Goal: Task Accomplishment & Management: Manage account settings

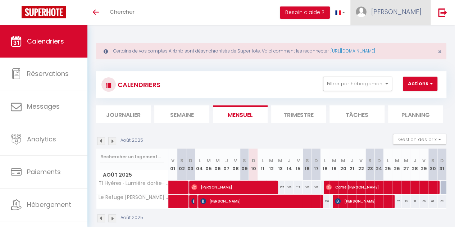
click at [401, 17] on link "[PERSON_NAME]" at bounding box center [390, 12] width 80 height 25
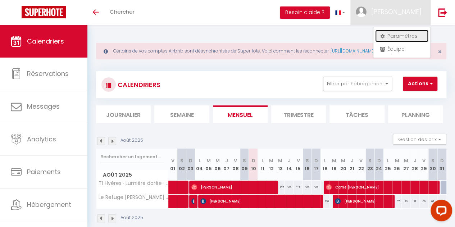
click at [398, 37] on link "Paramètres" at bounding box center [401, 36] width 53 height 12
select select "28"
select select "fr"
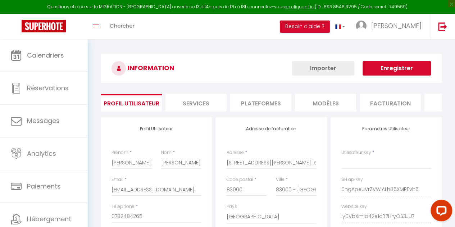
type input "0hgApeuVrZVWjALh86XMPEvh6"
type input "iy0VbXmio42e1cB7HryOS3JU7"
type input "https://app.superhote.com/#/get-available-rentals/iy0VbXmio42e1cB7HryOS3JU7"
select select "fr"
click at [249, 99] on li "Plateformes" at bounding box center [260, 103] width 61 height 18
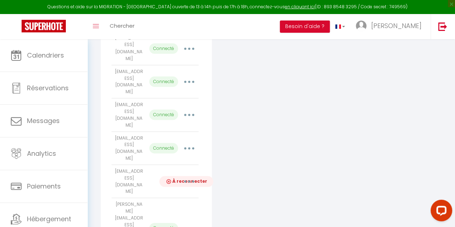
scroll to position [733, 0]
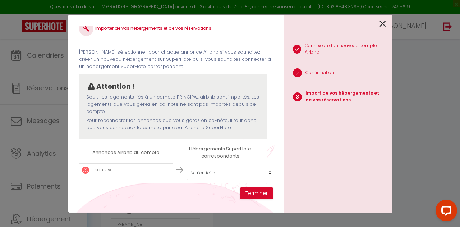
scroll to position [16, 0]
click at [220, 168] on select "Créer un nouveau hébergement Ne rien faire Petit coin de paradis à Toulon Le Vi…" at bounding box center [231, 172] width 88 height 14
select select "create_new"
click at [187, 165] on select "Créer un nouveau hébergement Ne rien faire Petit coin de paradis à Toulon Le Vi…" at bounding box center [231, 172] width 88 height 14
click at [257, 190] on button "Terminer" at bounding box center [256, 193] width 33 height 12
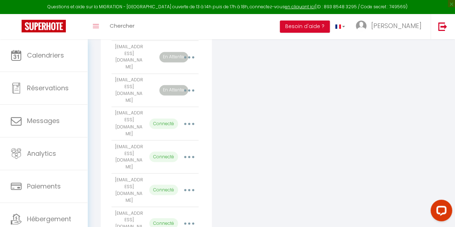
scroll to position [518, 0]
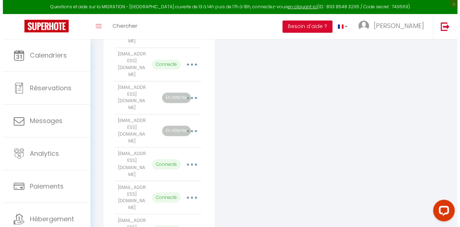
scroll to position [0, 0]
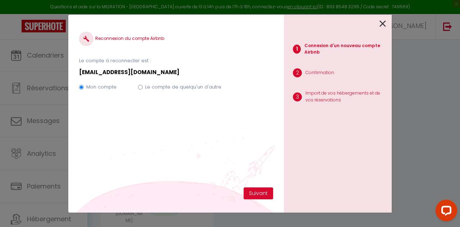
click at [143, 88] on div "Mon compte Le compte de quelqu'un d'autre" at bounding box center [176, 88] width 194 height 24
click at [138, 88] on input "Le compte de quelqu'un d'autre" at bounding box center [140, 87] width 5 height 5
radio input "true"
radio input "false"
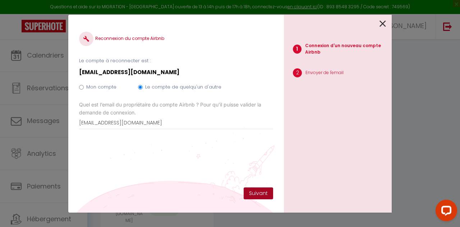
click at [257, 191] on button "Suivant" at bounding box center [258, 193] width 29 height 12
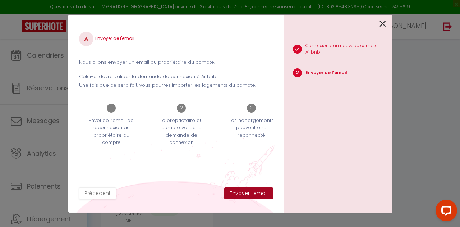
click at [250, 193] on button "Envoyer l'email" at bounding box center [248, 193] width 49 height 12
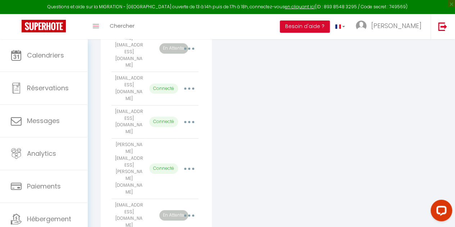
scroll to position [158, 0]
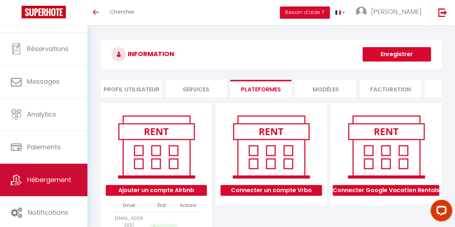
click at [47, 177] on span "Hébergement" at bounding box center [49, 179] width 44 height 9
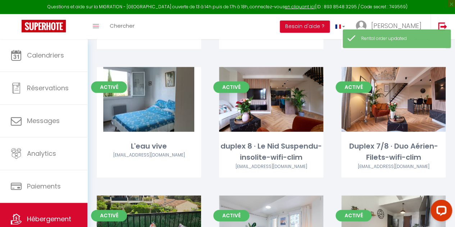
scroll to position [1724, 0]
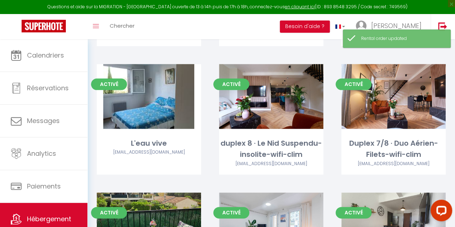
click at [449, 129] on div "Activé Editer Duplex 7/8 · Duo Aérien-Filets-wifi-clim tomatigomezmarjory@gmail…" at bounding box center [393, 128] width 122 height 128
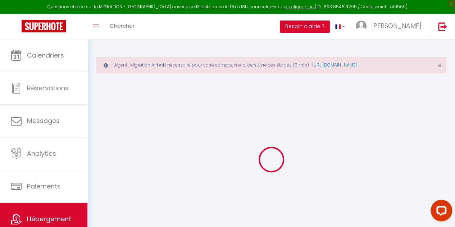
scroll to position [28, 0]
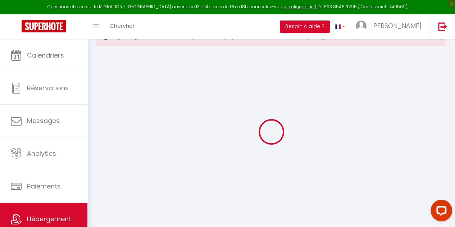
select select "16:00"
select select
select select "10:00"
select select "30"
select select "120"
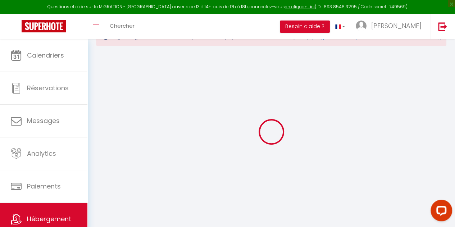
select select "31048"
select select
checkbox input "false"
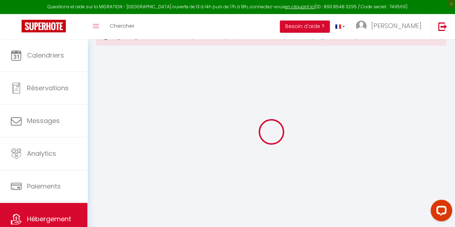
checkbox input "false"
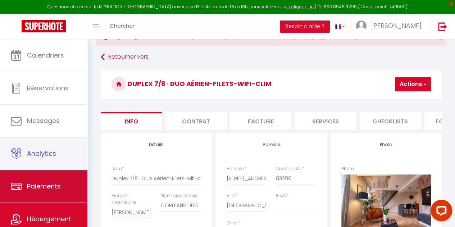
scroll to position [25, 0]
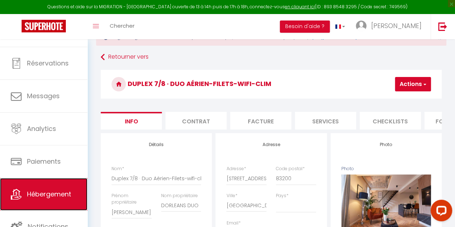
click at [60, 190] on span "Hébergement" at bounding box center [49, 193] width 44 height 9
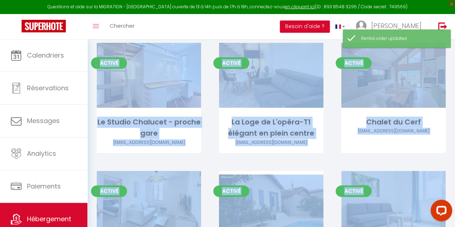
scroll to position [376, 0]
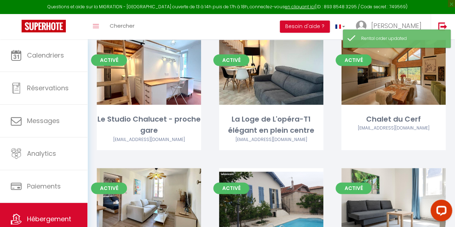
click at [216, 113] on div "Activé Editer La Loge de L'opéra-T1 élégant en plein centre pirina.latchkova@gm…" at bounding box center [271, 104] width 122 height 128
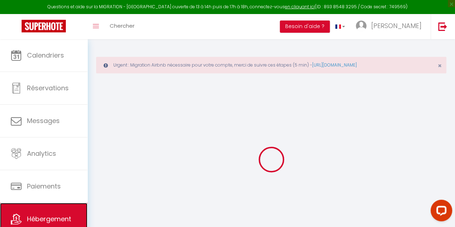
click at [45, 211] on link "Hébergement" at bounding box center [43, 219] width 87 height 32
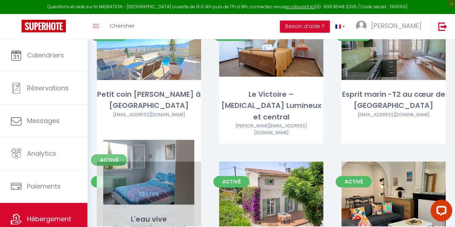
scroll to position [119, 0]
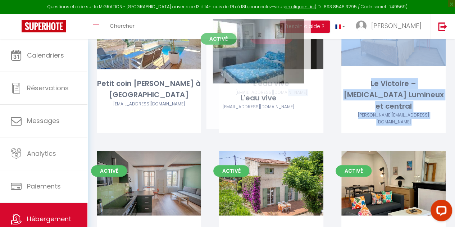
drag, startPoint x: 187, startPoint y: 219, endPoint x: 297, endPoint y: 95, distance: 165.8
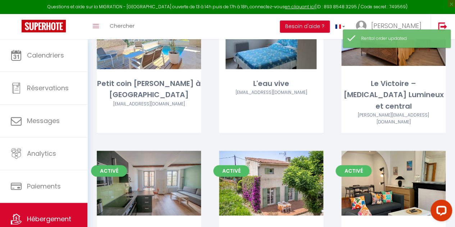
click at [333, 127] on div "Activé Editer Le Victoire – T3 Lumineux et central bernard_caste@hotmail.com" at bounding box center [393, 77] width 122 height 146
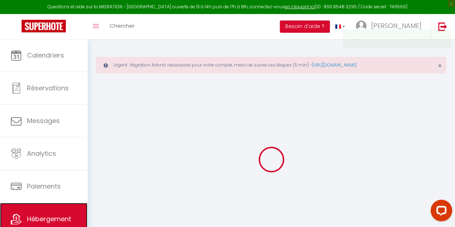
click at [50, 215] on span "Hébergement" at bounding box center [49, 218] width 44 height 9
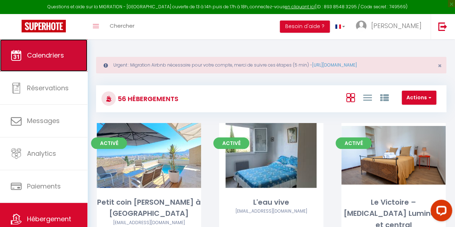
click at [55, 46] on link "Calendriers" at bounding box center [43, 55] width 87 height 32
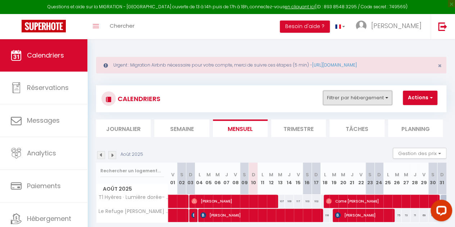
click at [371, 97] on button "Filtrer par hébergement" at bounding box center [357, 98] width 69 height 14
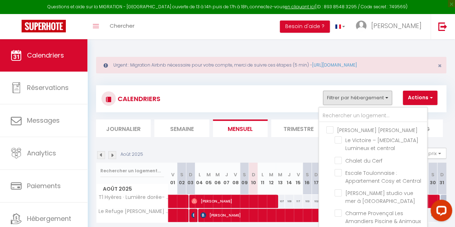
click at [330, 129] on input "[PERSON_NAME] [PERSON_NAME]" at bounding box center [380, 129] width 108 height 7
checkbox input "true"
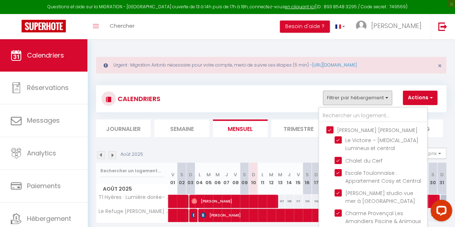
checkbox input "true"
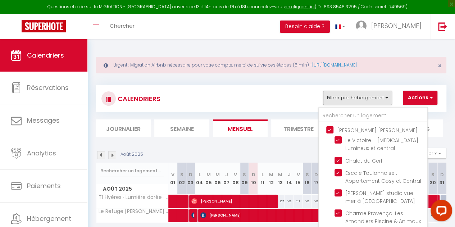
checkbox input "true"
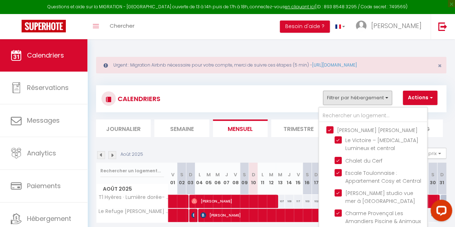
checkbox input "true"
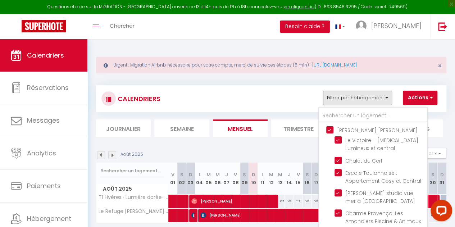
checkbox input "true"
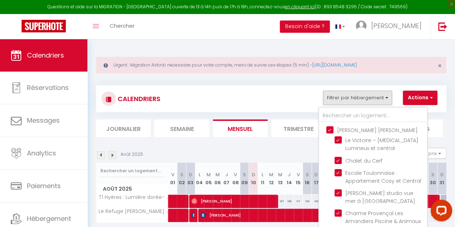
checkbox input "true"
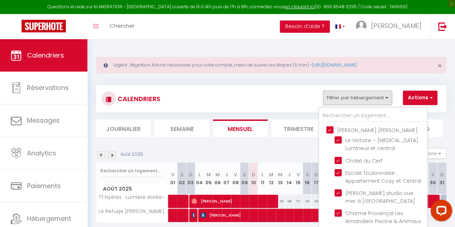
checkbox input "true"
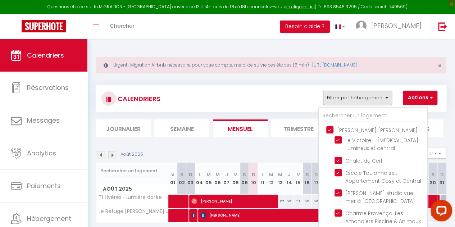
checkbox input "true"
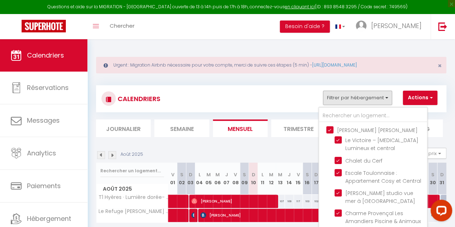
checkbox input "false"
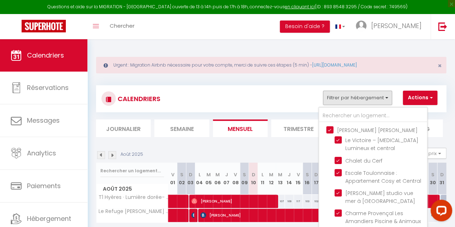
checkbox input "false"
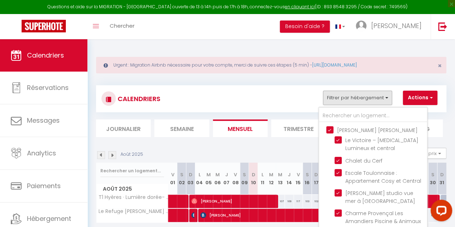
checkbox input "false"
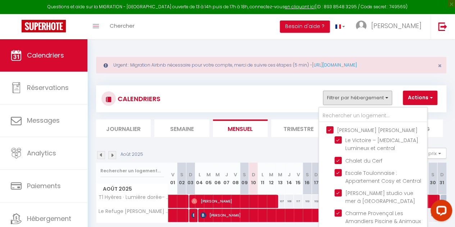
checkbox input "false"
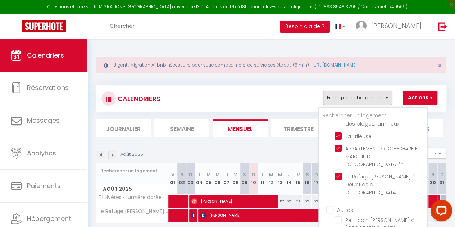
scroll to position [790, 0]
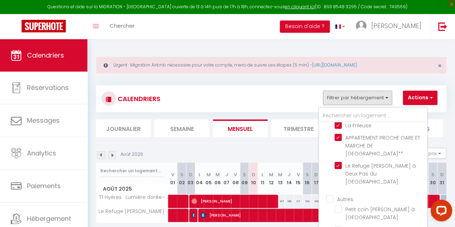
click at [331, 195] on input "Autres" at bounding box center [380, 198] width 108 height 7
checkbox input "true"
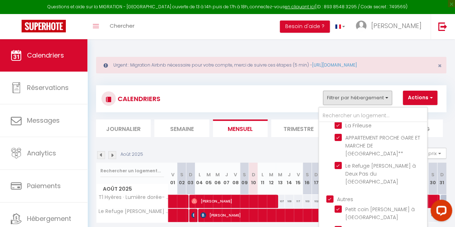
checkbox input "true"
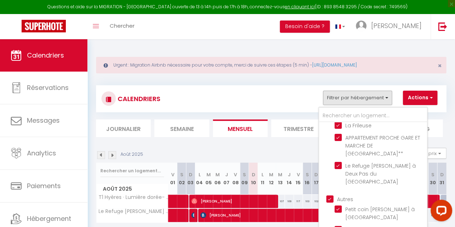
checkbox input "true"
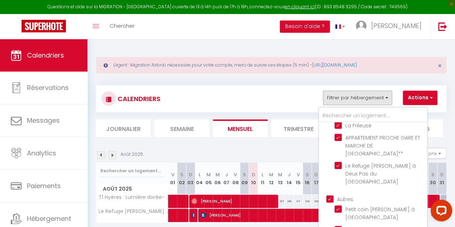
checkbox input "true"
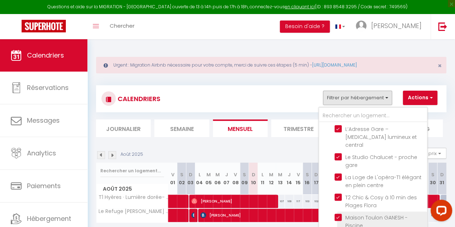
scroll to position [969, 0]
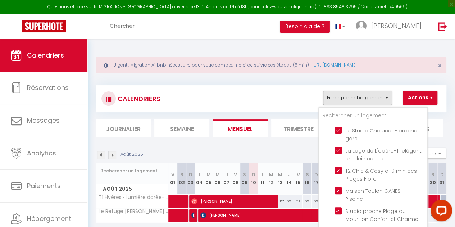
click at [288, 147] on section "Août 2025 Gestion des prix Nb Nuits minimum Règles Disponibilité Août 2025 V 01…" at bounding box center [271, 192] width 350 height 103
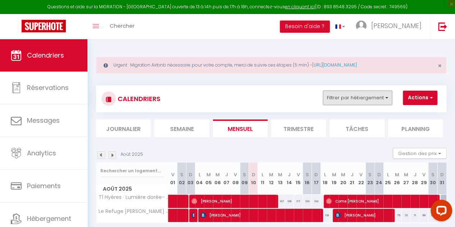
click at [372, 93] on button "Filtrer par hébergement" at bounding box center [357, 98] width 69 height 14
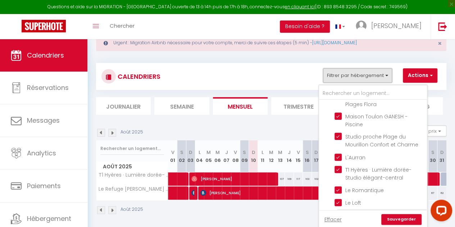
scroll to position [39, 0]
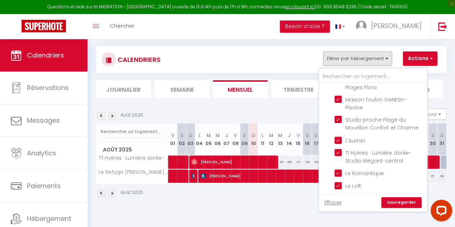
click at [407, 202] on link "Sauvegarder" at bounding box center [401, 202] width 40 height 11
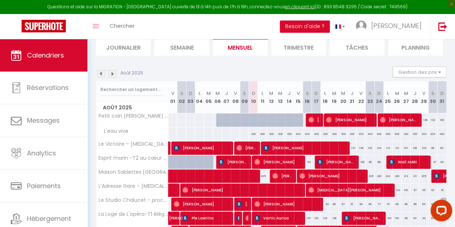
scroll to position [111, 0]
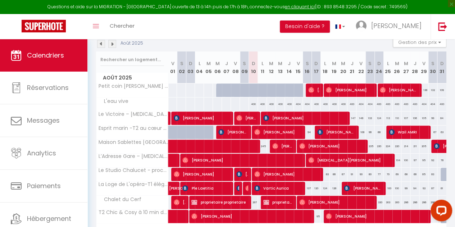
click at [270, 90] on div at bounding box center [274, 94] width 9 height 14
type input "140"
type input "Mar 12 Août 2025"
type input "Mer 13 Août 2025"
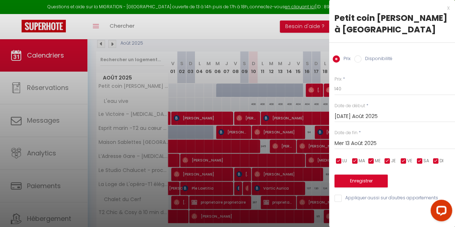
click at [360, 59] on input "Disponibilité" at bounding box center [357, 58] width 7 height 7
radio input "true"
radio input "false"
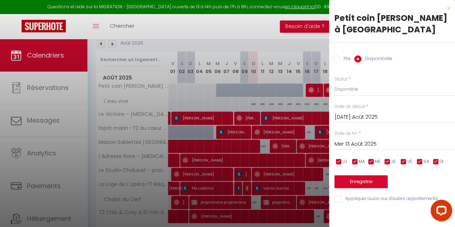
click at [389, 144] on input "Mer 13 Août 2025" at bounding box center [394, 144] width 120 height 9
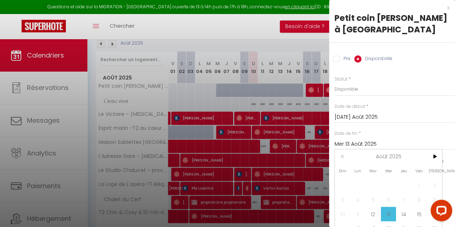
scroll to position [42, 0]
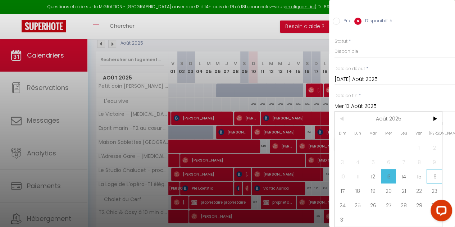
click at [433, 170] on span "16" at bounding box center [433, 176] width 15 height 14
type input "Sam 16 Août 2025"
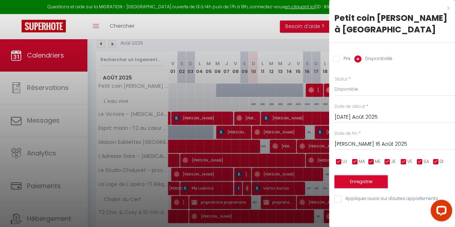
click at [354, 183] on button "Enregistrer" at bounding box center [360, 181] width 53 height 13
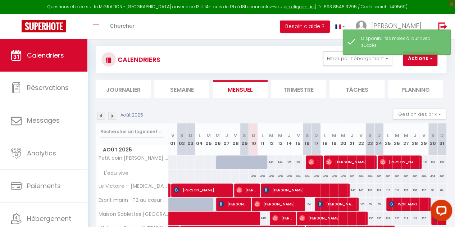
scroll to position [111, 0]
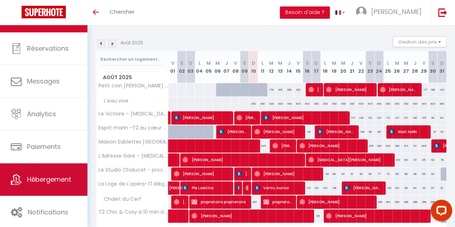
click at [45, 180] on span "Hébergement" at bounding box center [49, 179] width 44 height 9
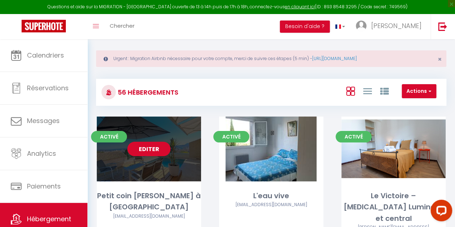
scroll to position [72, 0]
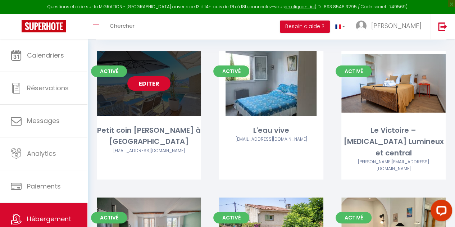
click at [152, 83] on link "Editer" at bounding box center [148, 83] width 43 height 14
select select "3"
select select "2"
select select "1"
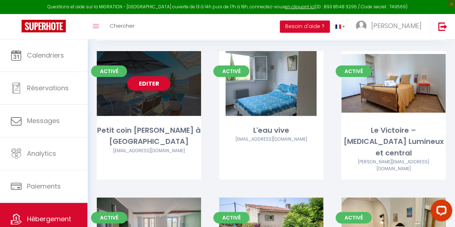
select select
select select "28"
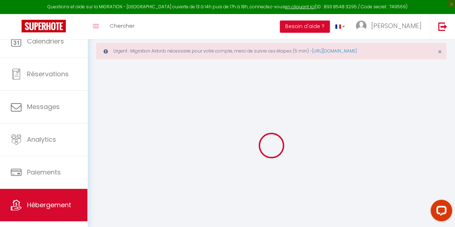
select select
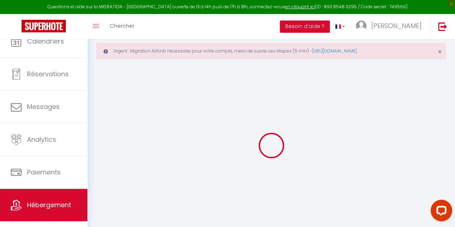
select select
checkbox input "false"
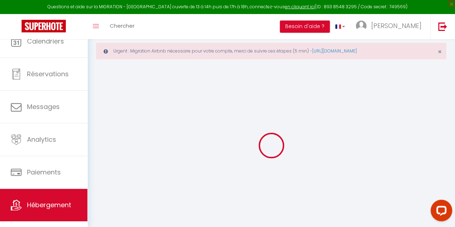
select select
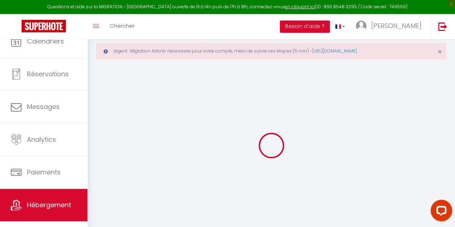
select select
checkbox input "false"
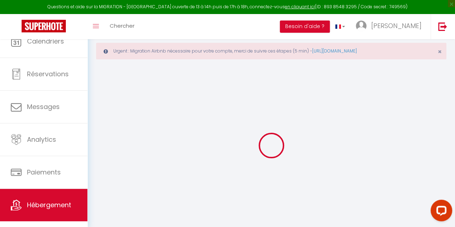
checkbox input "false"
select select
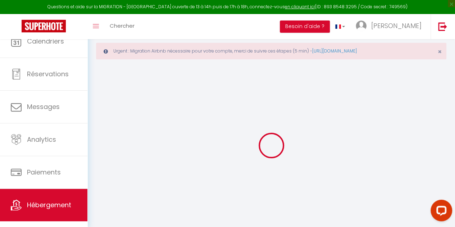
select select
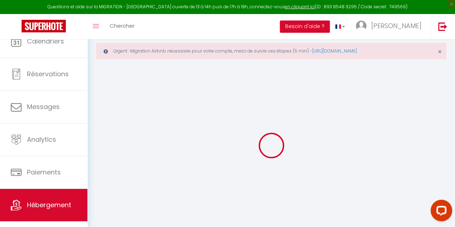
checkbox input "false"
select select
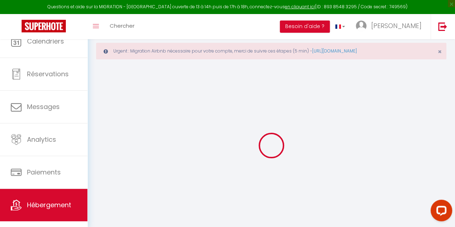
select select
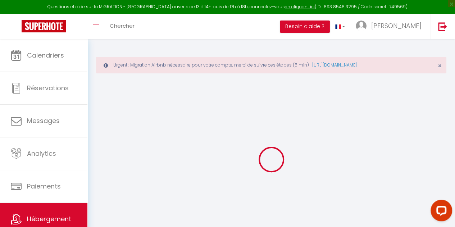
select select
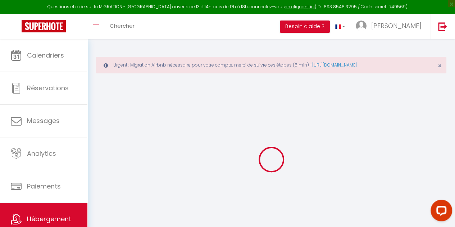
select select
checkbox input "false"
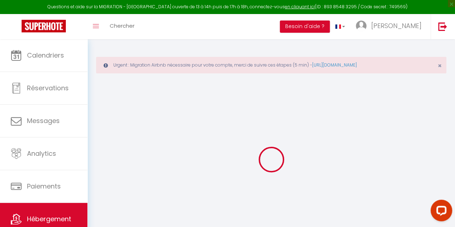
select select
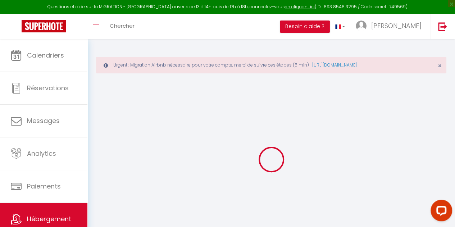
select select
checkbox input "false"
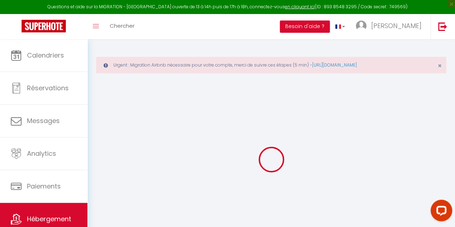
checkbox input "false"
select select
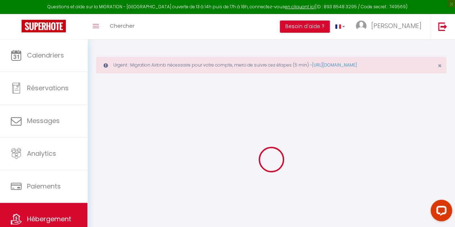
select select
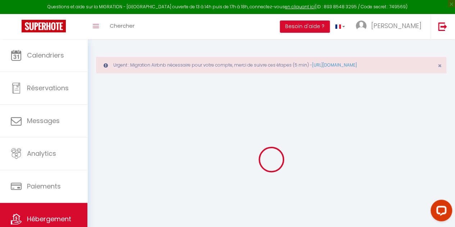
checkbox input "false"
select select
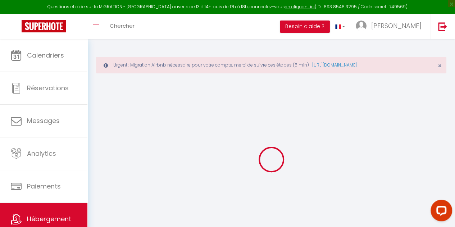
select select
type input "Petit coin [PERSON_NAME] à [GEOGRAPHIC_DATA]"
type input "Ilan"
type input "Pellé"
type input "[STREET_ADDRESS]"
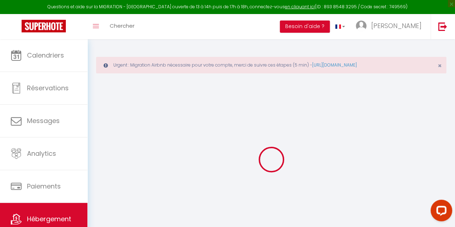
type input "50440"
type input "[GEOGRAPHIC_DATA]"
select select "2"
type input "400"
type input "65"
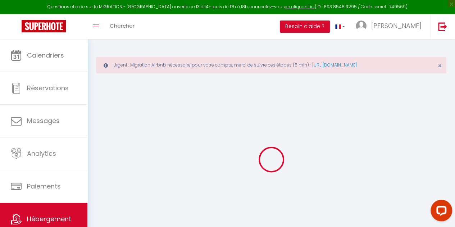
type input "5"
type input "4.55"
select select
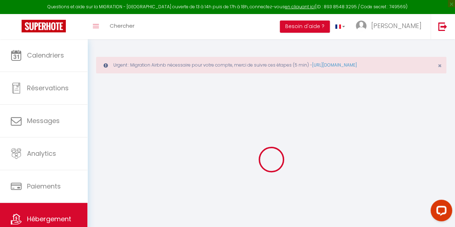
select select
type input "[STREET_ADDRESS]"
type input "83200"
type input "[GEOGRAPHIC_DATA]"
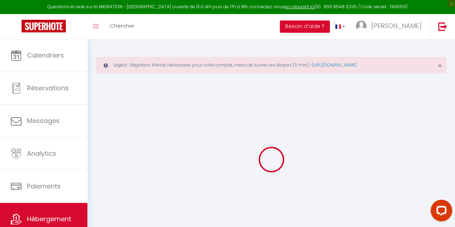
type input "[EMAIL_ADDRESS][DOMAIN_NAME]"
select select
checkbox input "false"
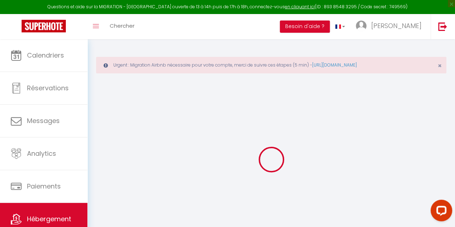
checkbox input "false"
radio input "true"
type input "28"
type input "65"
type input "0"
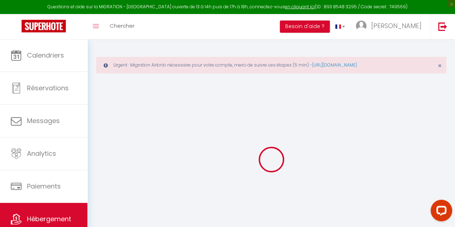
type input "0"
select select
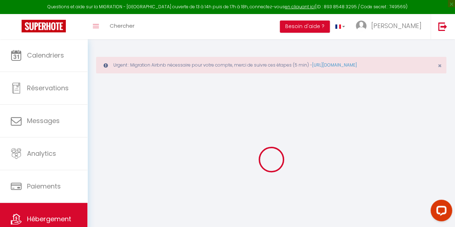
select select
checkbox input "false"
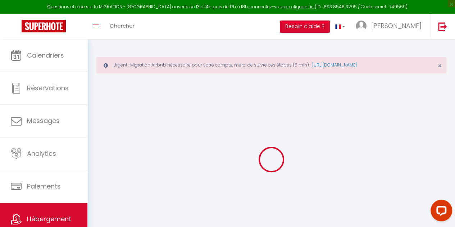
checkbox input "false"
select select
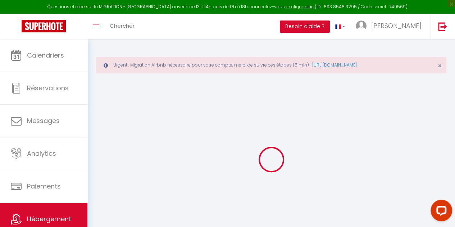
select select
checkbox input "false"
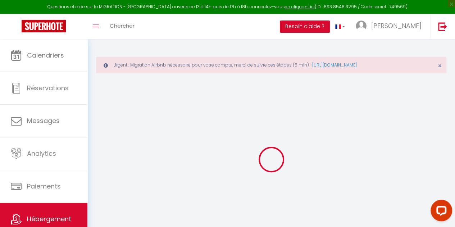
checkbox input "false"
select select
checkbox input "false"
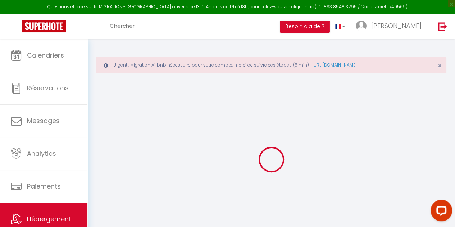
checkbox input "false"
select select "16:00"
select select "23:45"
select select "10:00"
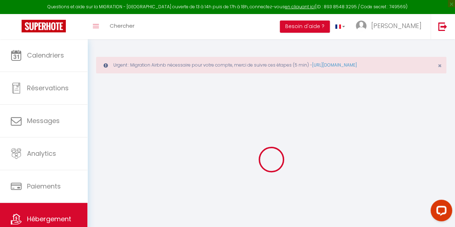
select select "30"
select select "120"
select select "50676"
select select
checkbox input "false"
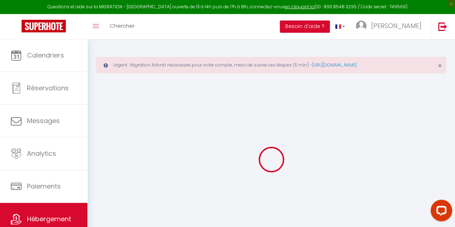
checkbox input "false"
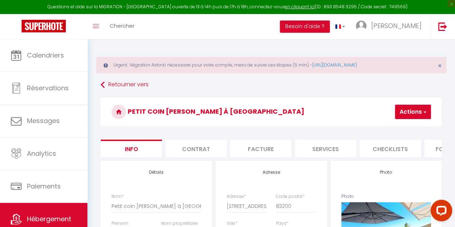
select select
checkbox input "false"
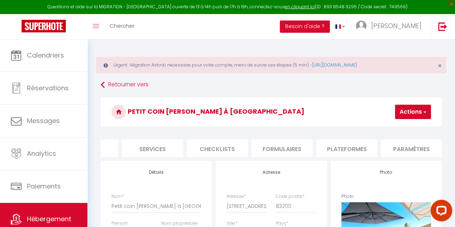
scroll to position [0, 174]
click at [339, 148] on li "Plateformes" at bounding box center [345, 149] width 61 height 18
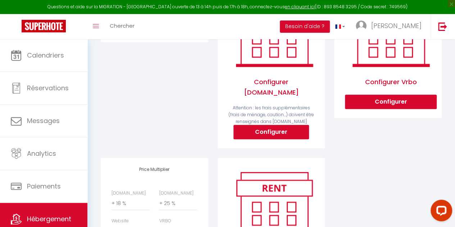
scroll to position [25, 0]
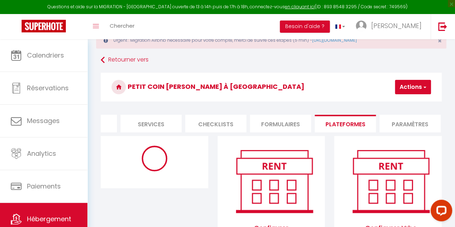
select select "3261-1481122535839389033"
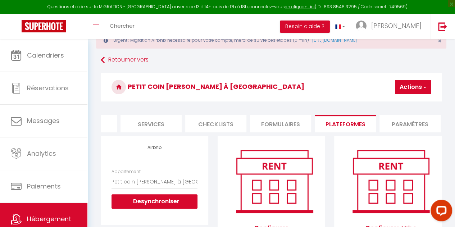
scroll to position [0, 0]
